Goal: Navigation & Orientation: Find specific page/section

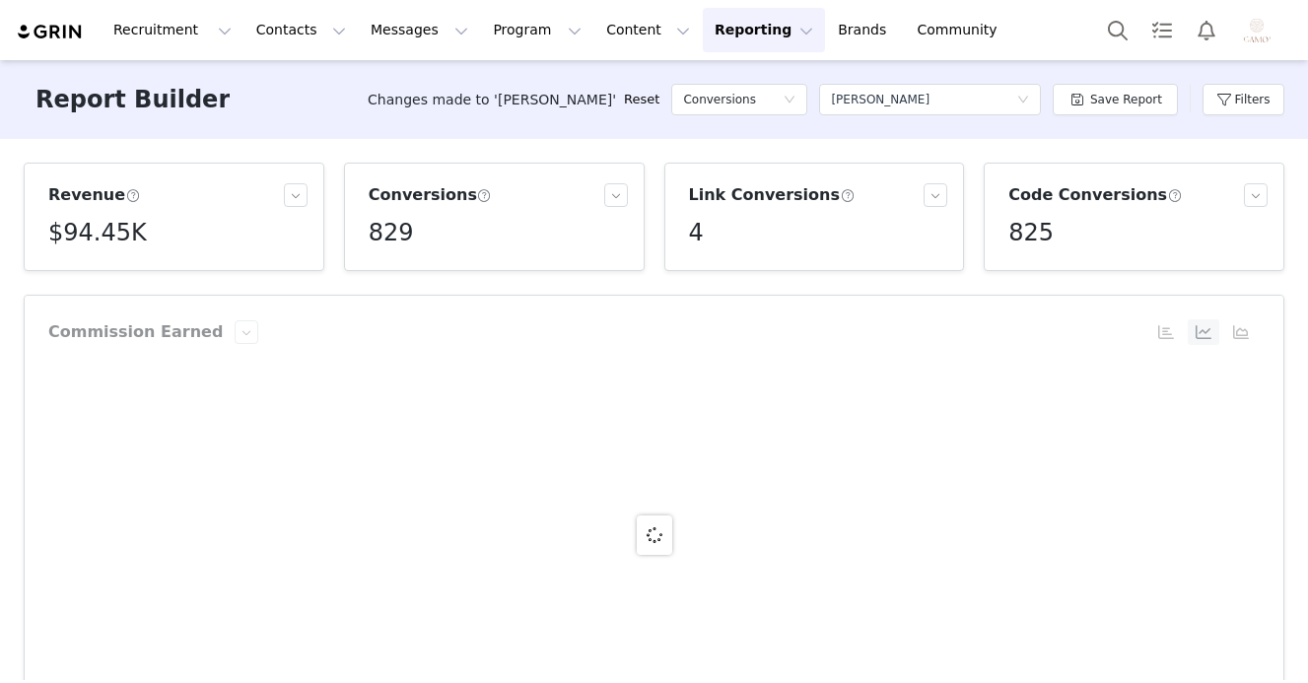
click at [1246, 37] on img "Profile" at bounding box center [1257, 31] width 32 height 32
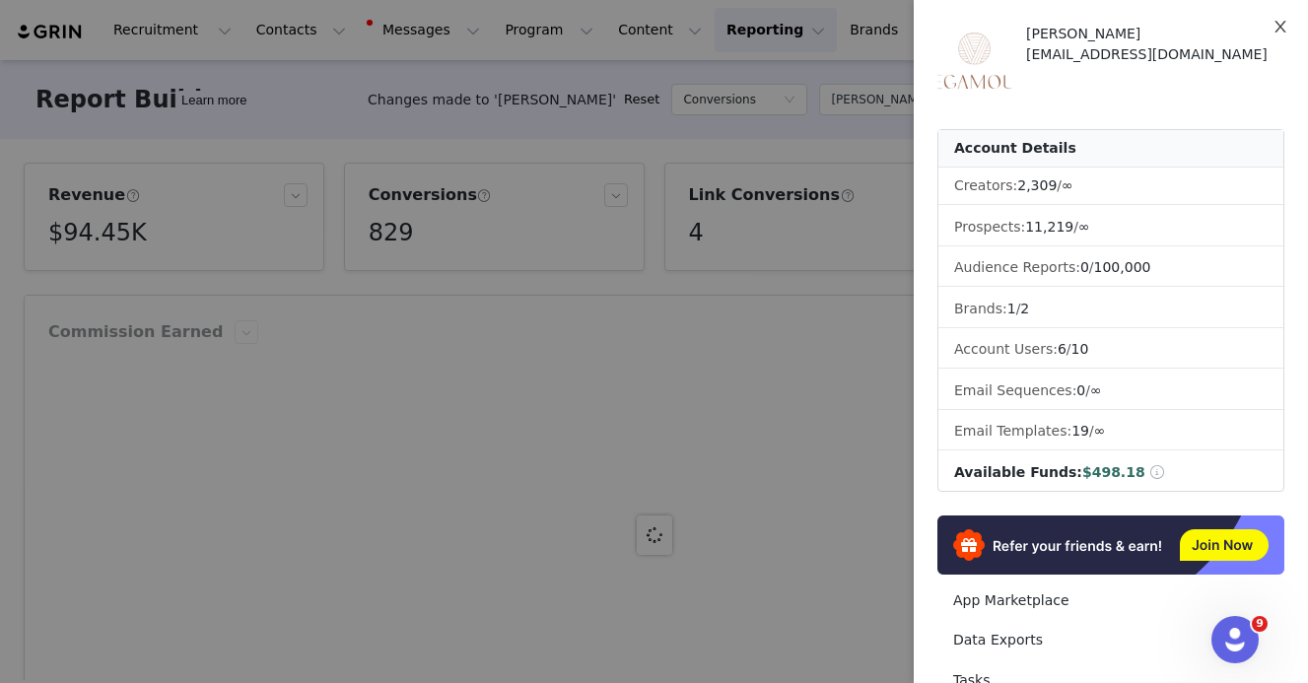
click at [1282, 20] on icon "icon: close" at bounding box center [1281, 27] width 16 height 16
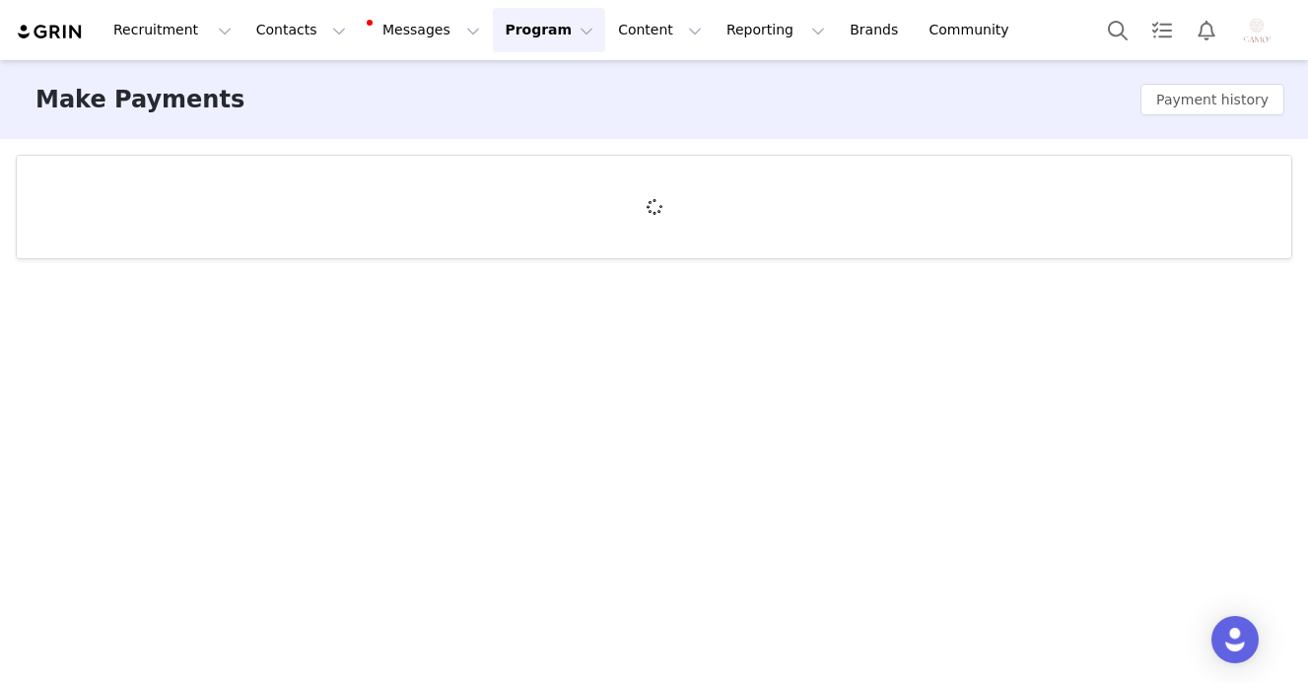
click at [1255, 29] on img "Profile" at bounding box center [1257, 31] width 32 height 32
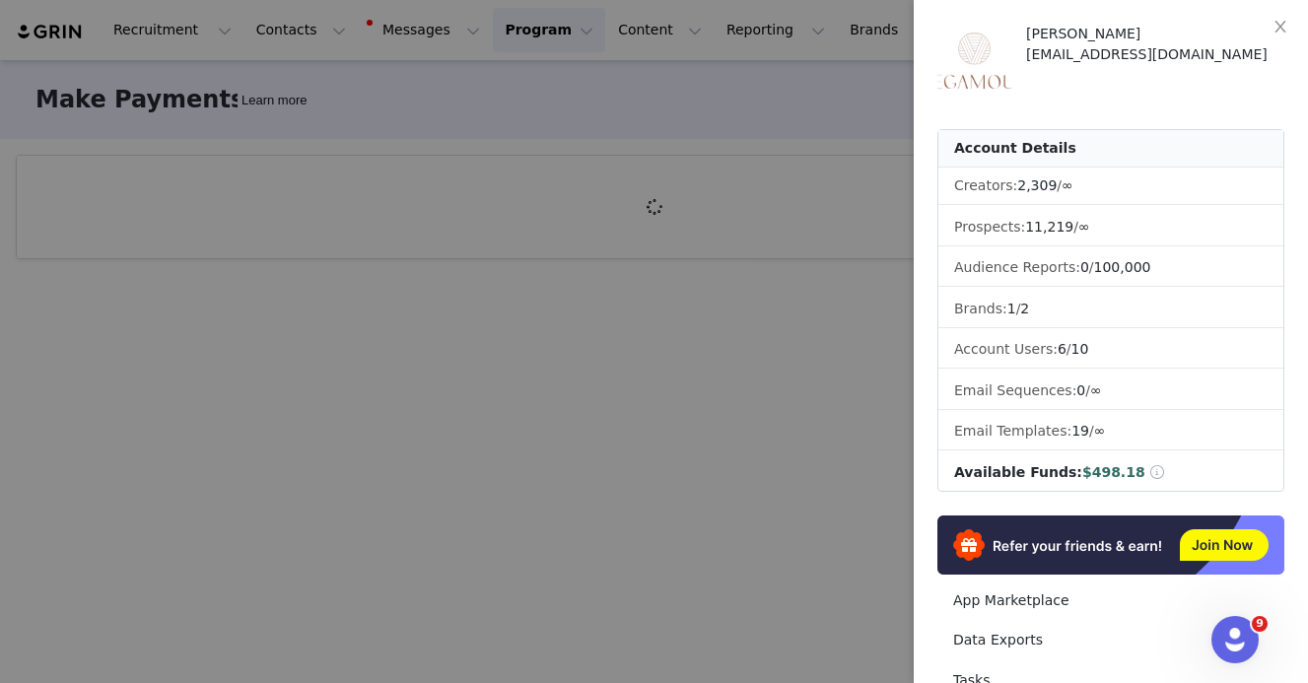
click at [1150, 471] on span at bounding box center [1159, 472] width 18 height 14
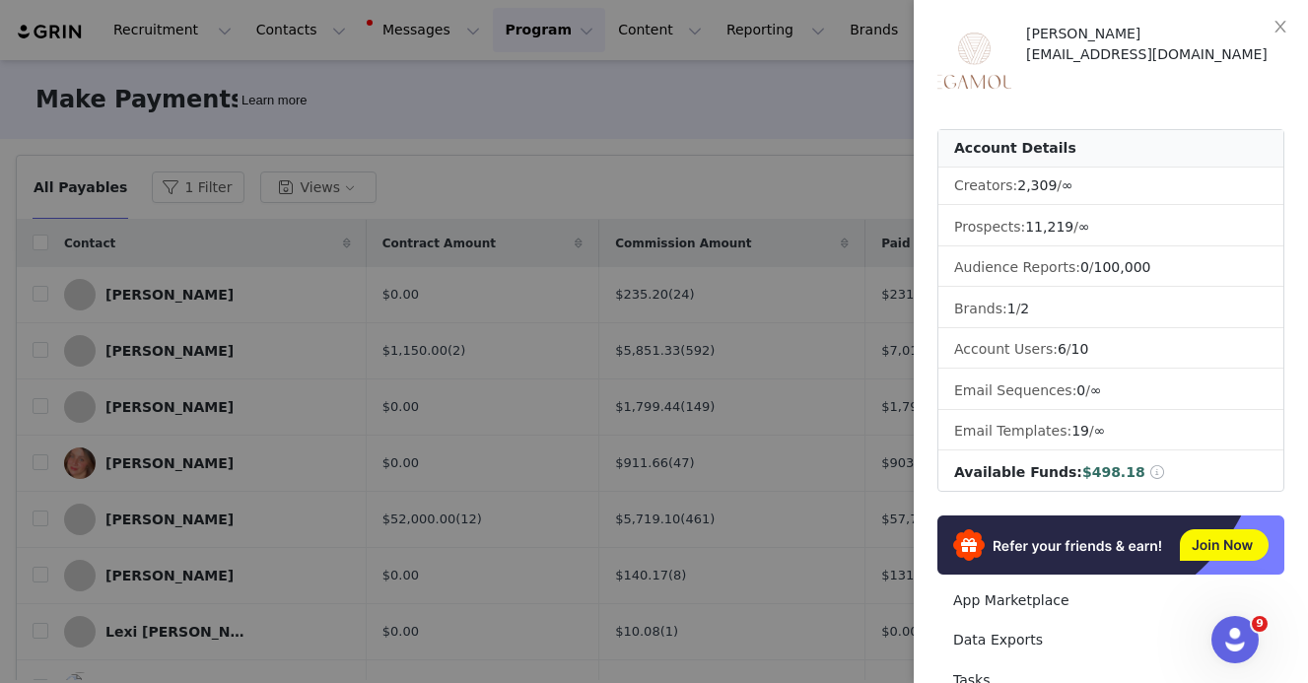
click at [1150, 465] on span at bounding box center [1159, 472] width 18 height 14
click at [1273, 42] on button "Close" at bounding box center [1280, 27] width 55 height 55
